Goal: Task Accomplishment & Management: Use online tool/utility

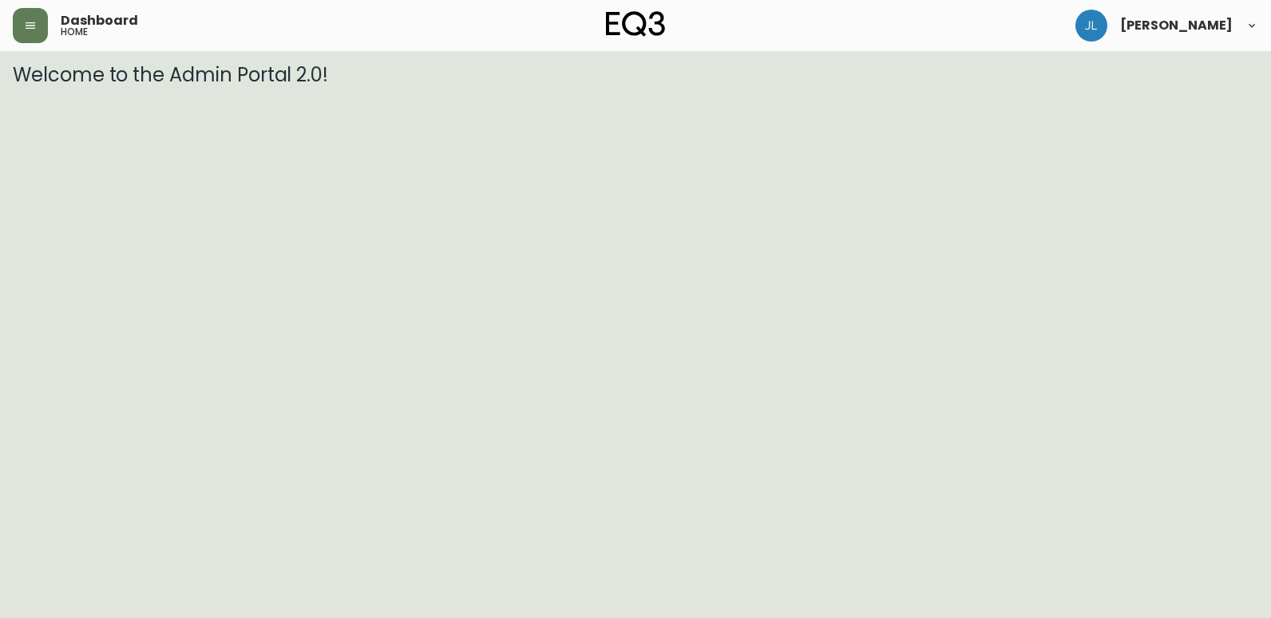
click at [16, 8] on div "Dashboard home" at bounding box center [220, 25] width 415 height 35
click at [27, 20] on icon "button" at bounding box center [30, 25] width 13 height 13
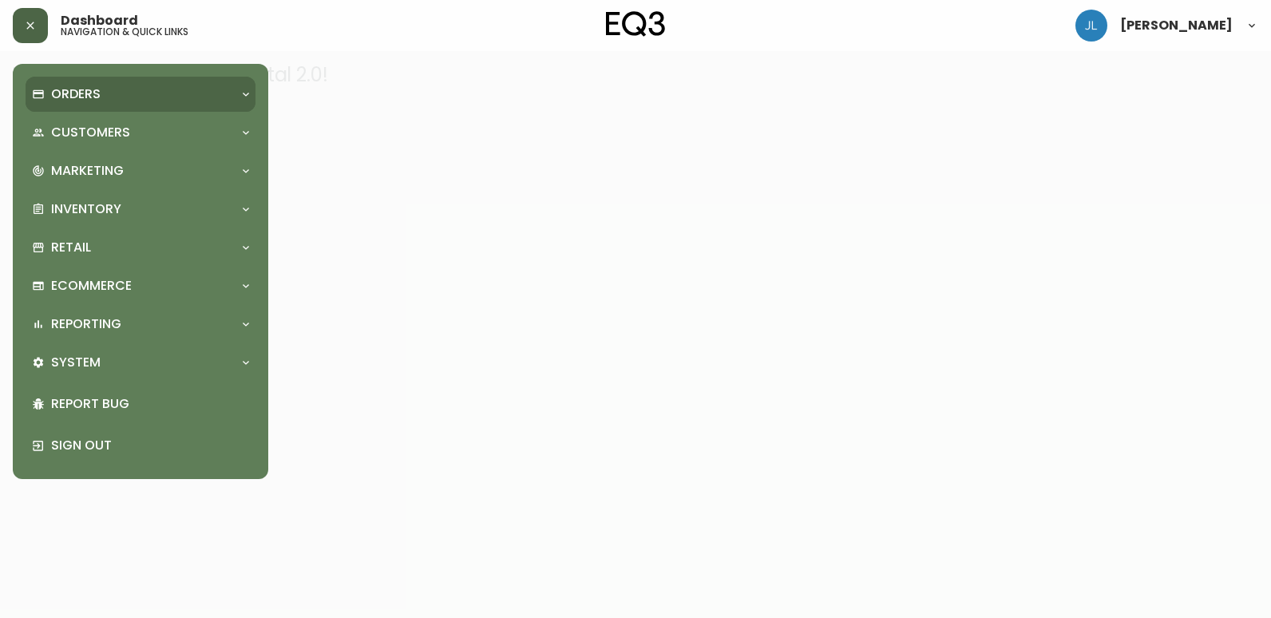
click at [103, 101] on div "Orders" at bounding box center [132, 94] width 201 height 18
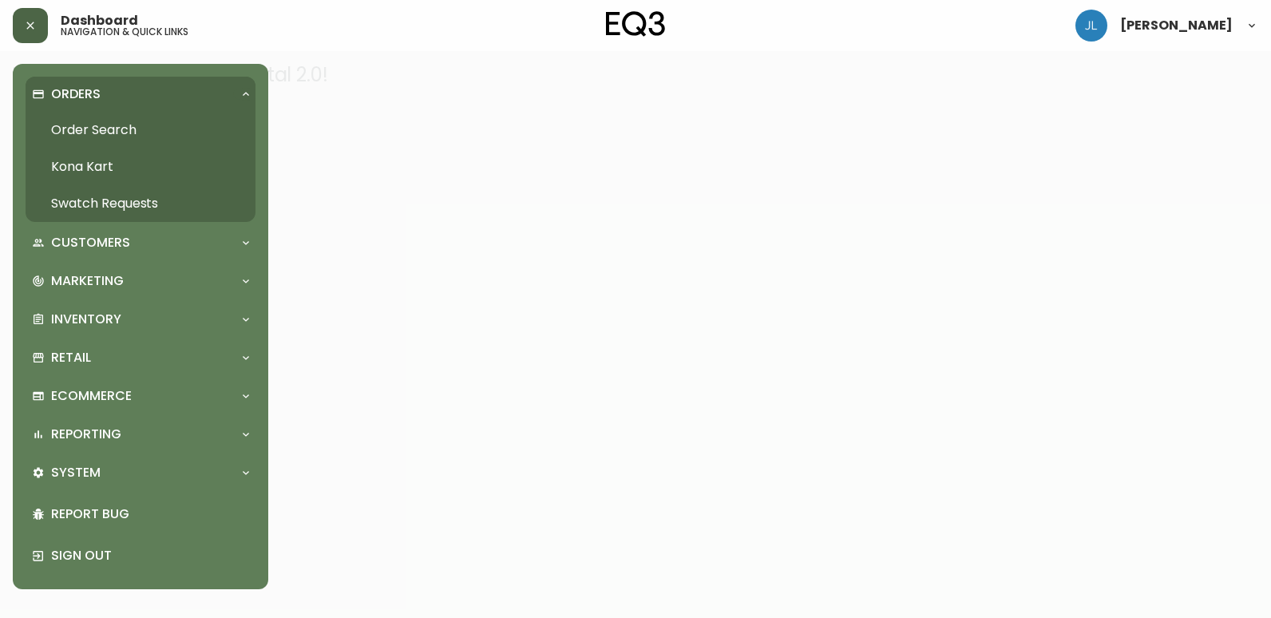
click at [121, 130] on link "Order Search" at bounding box center [141, 130] width 230 height 37
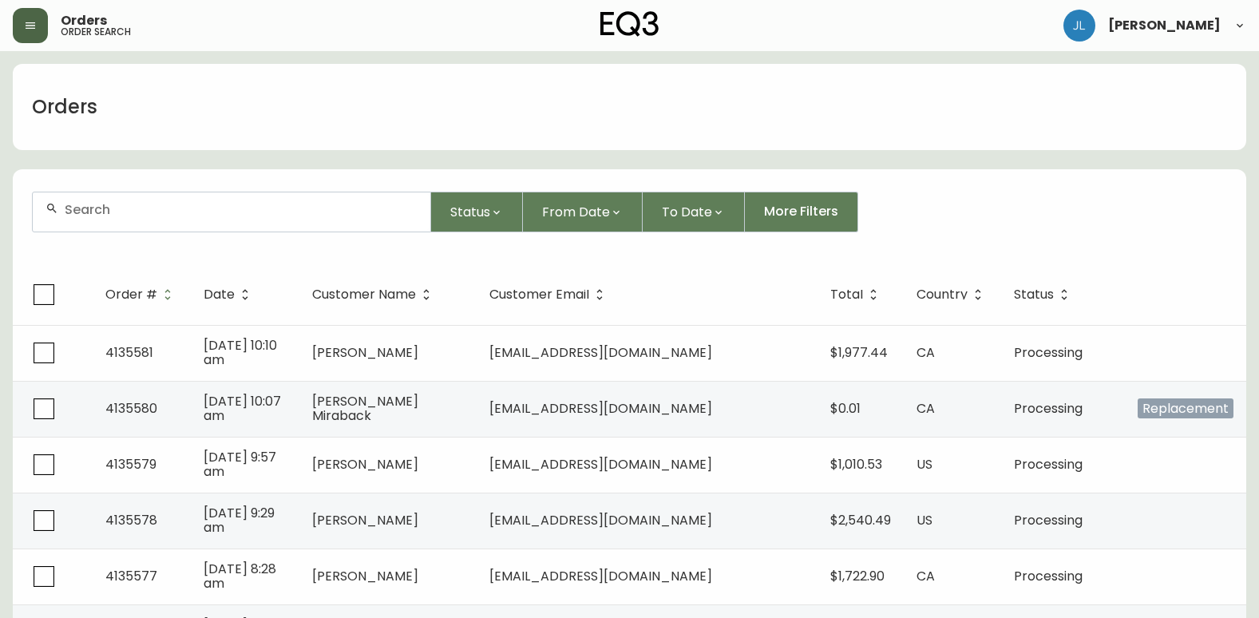
click at [344, 220] on div at bounding box center [232, 211] width 398 height 39
paste input "[EMAIL_ADDRESS][DOMAIN_NAME]"
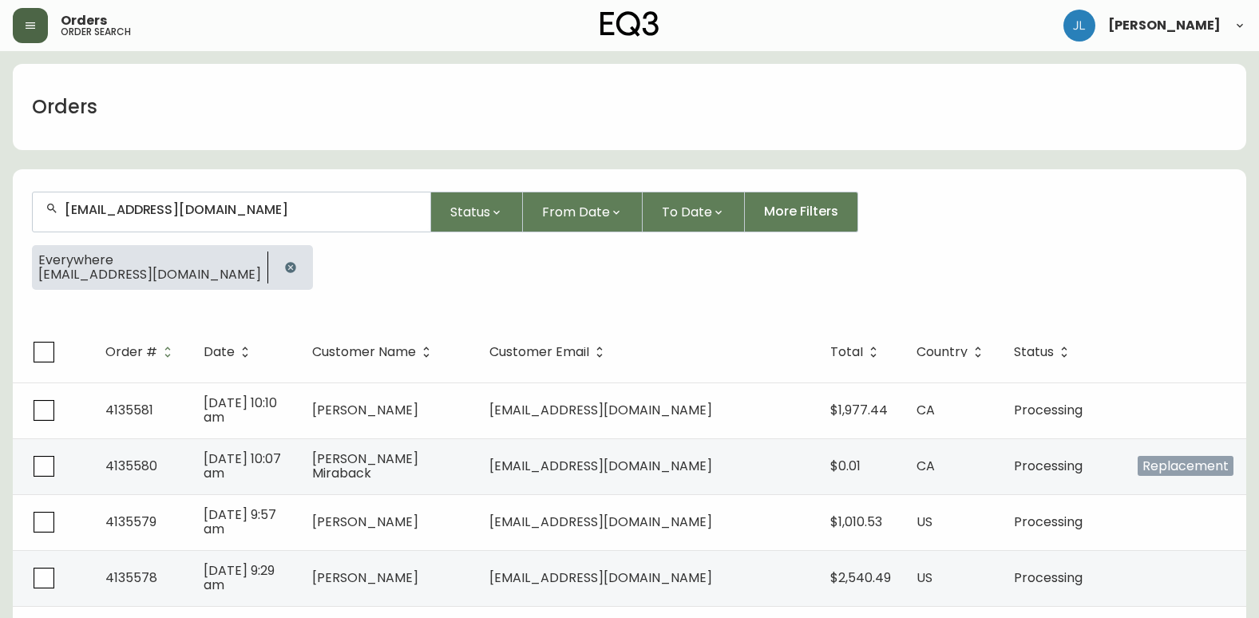
type input "[EMAIL_ADDRESS][DOMAIN_NAME]"
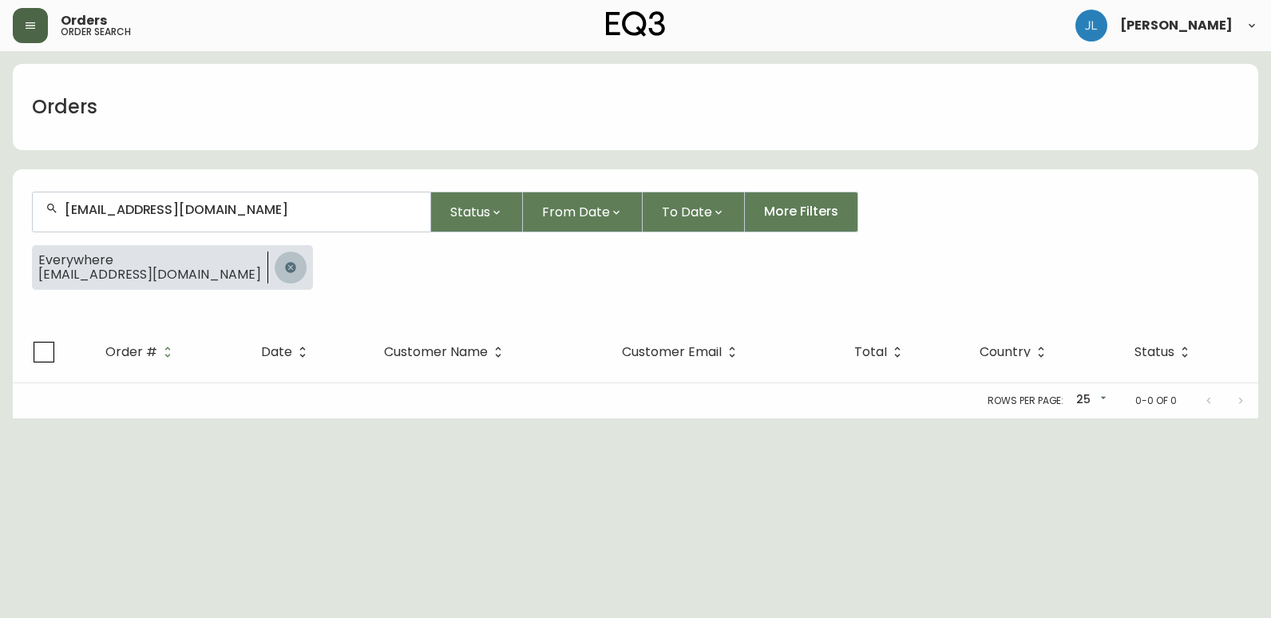
click at [285, 268] on icon "button" at bounding box center [290, 267] width 10 height 10
